Goal: Information Seeking & Learning: Learn about a topic

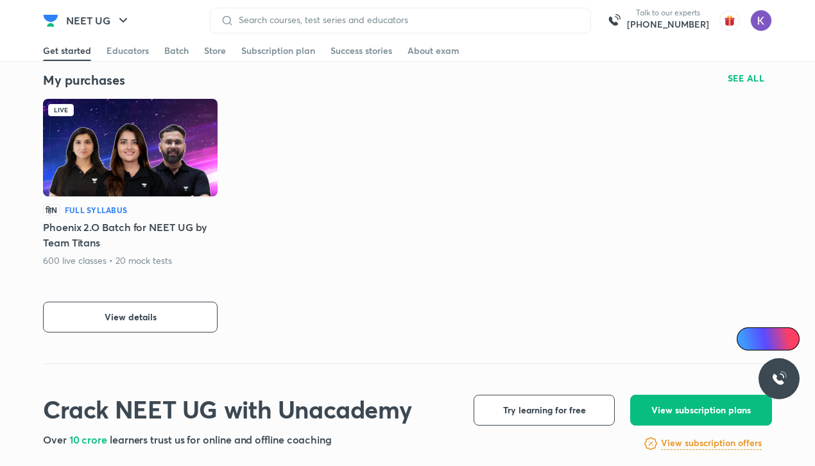
scroll to position [285, 0]
click at [160, 115] on img at bounding box center [130, 148] width 175 height 98
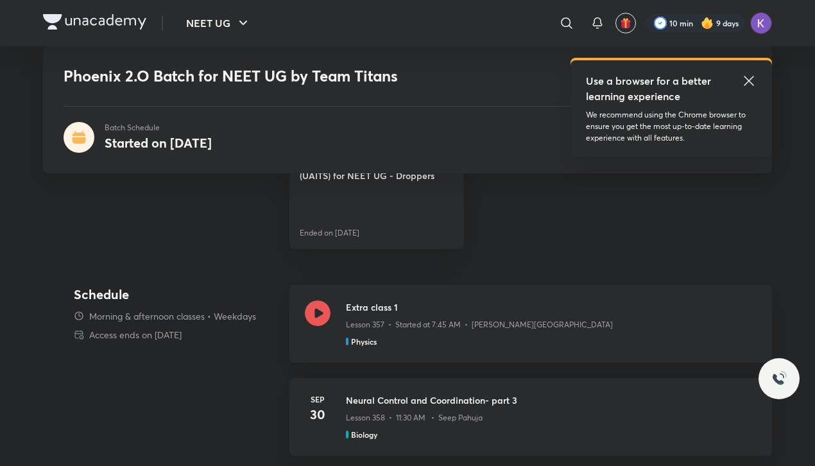
scroll to position [555, 0]
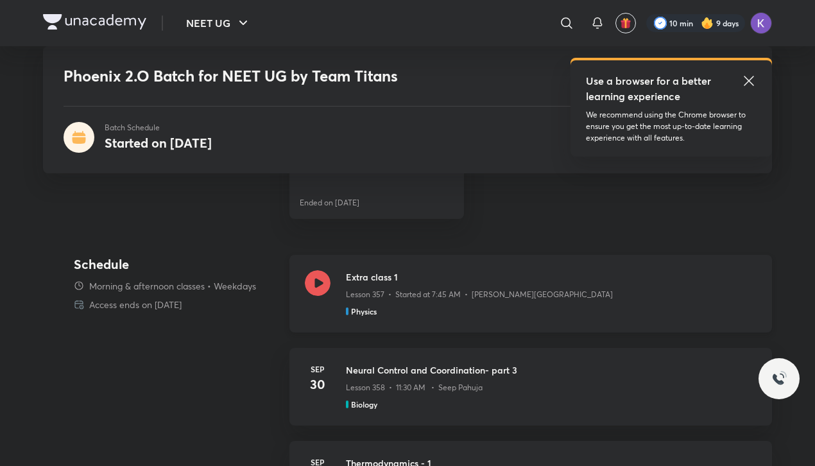
click at [322, 293] on icon at bounding box center [318, 283] width 26 height 26
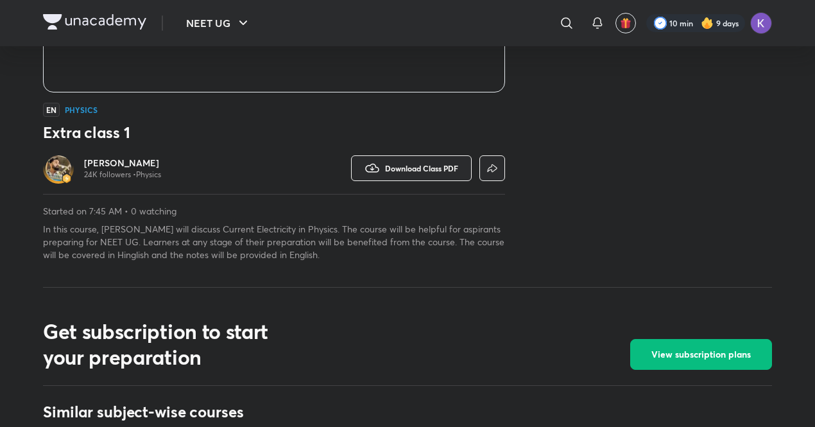
scroll to position [303, 0]
